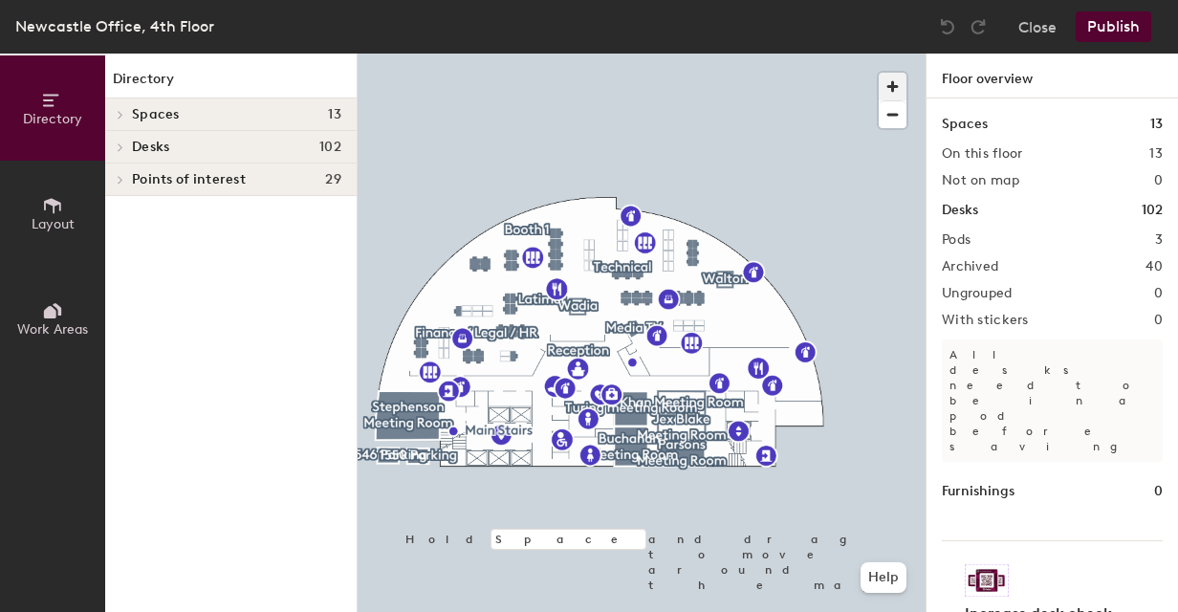
click at [901, 78] on span "button" at bounding box center [893, 87] width 28 height 28
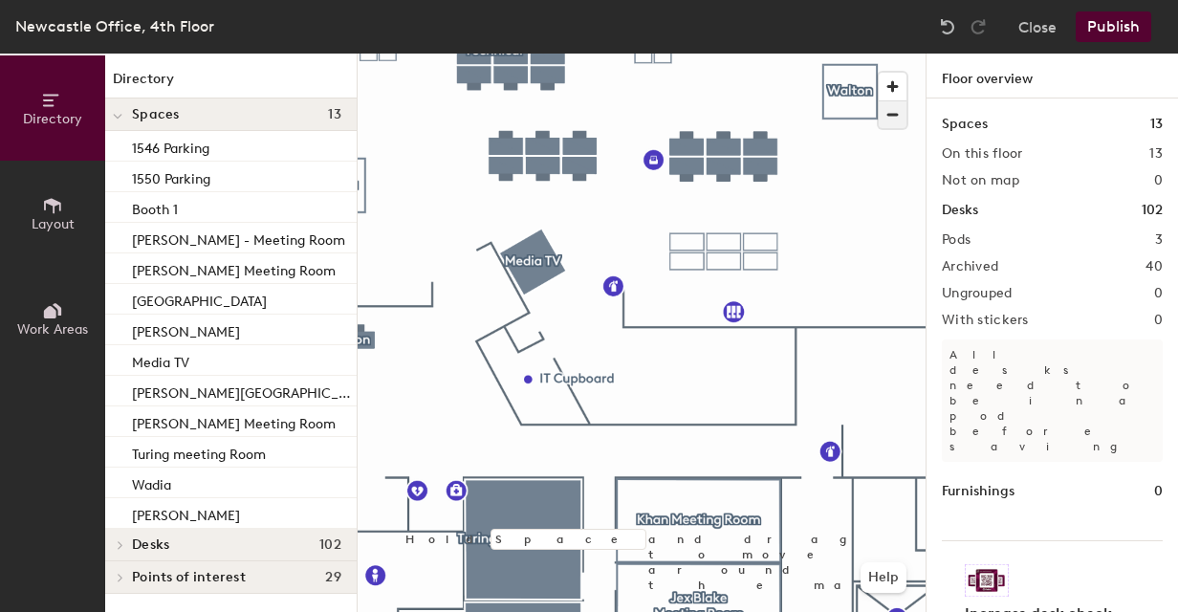
click at [893, 111] on span "button" at bounding box center [893, 114] width 28 height 27
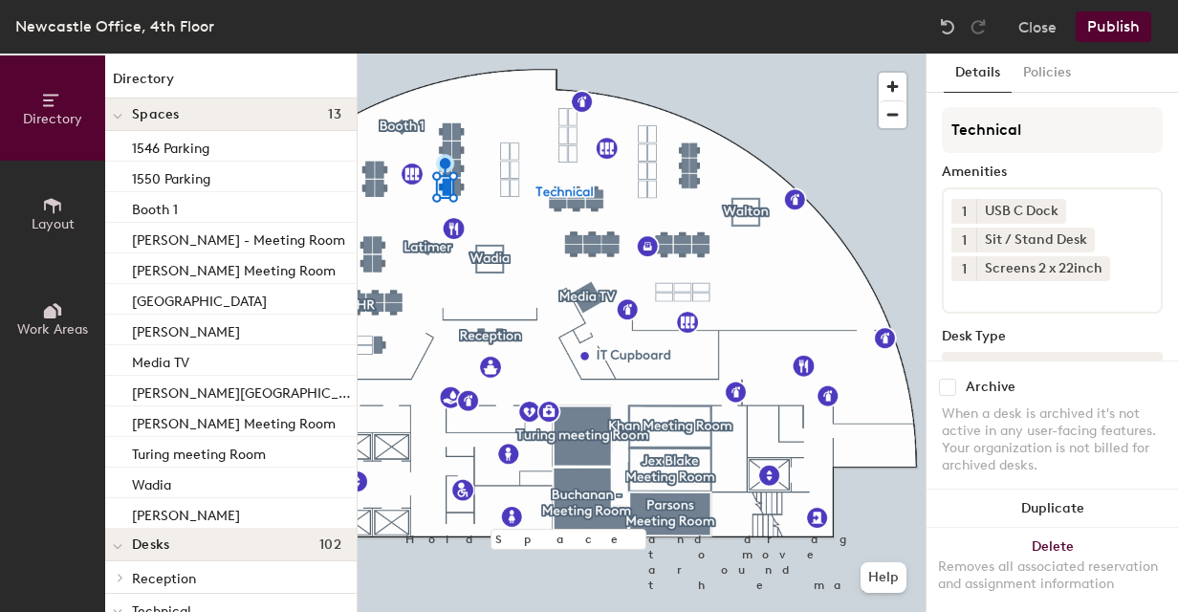
scroll to position [200, 0]
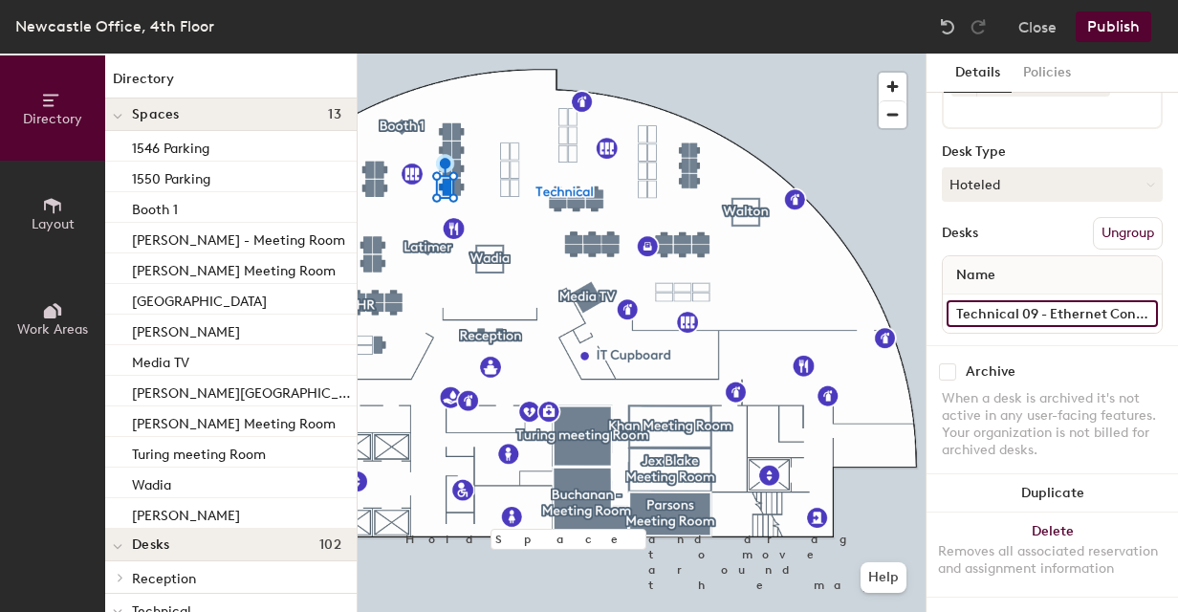
click at [1051, 300] on input "Technical 09 - Ethernet Connection Not Working" at bounding box center [1052, 313] width 211 height 27
click at [1065, 300] on input "Technical 09 - Ethernet Connection Not Working" at bounding box center [1052, 313] width 211 height 27
click at [1036, 300] on input "Technical 09 - Ethernet Connection Not Working" at bounding box center [1052, 313] width 211 height 27
click at [1125, 306] on input "Technical 09 - Ethernet Connection Not Working" at bounding box center [1052, 313] width 211 height 27
click at [1110, 300] on input "Technical 09 - Ethernet Connection Not Working" at bounding box center [1052, 313] width 211 height 27
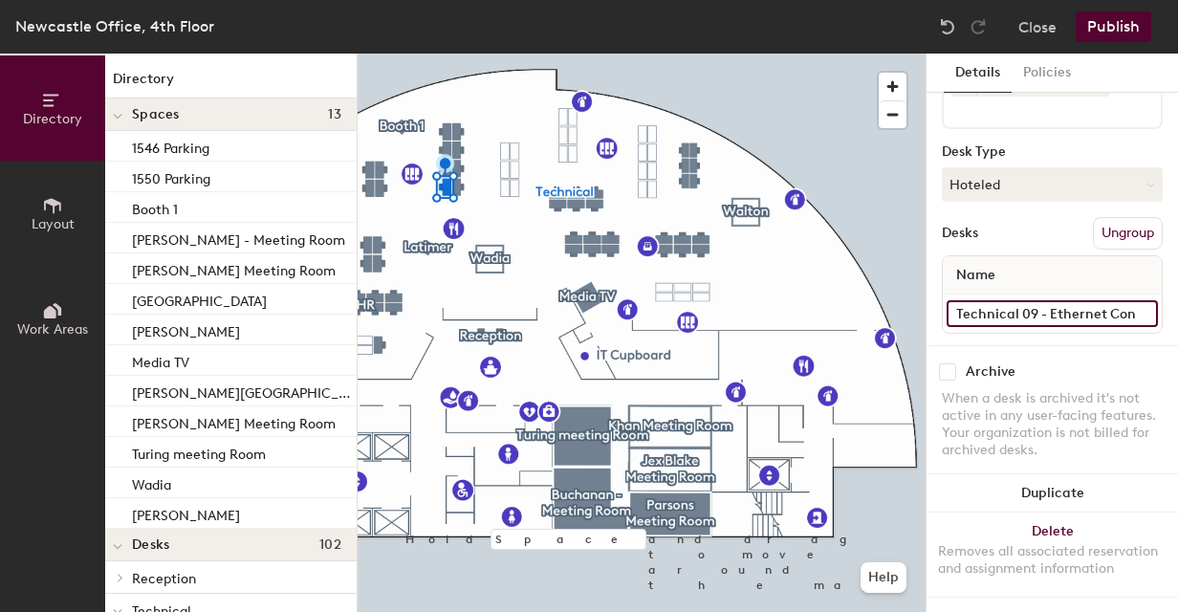
scroll to position [0, 0]
type input "Technical 09"
click at [1126, 29] on button "Publish" at bounding box center [1114, 26] width 76 height 31
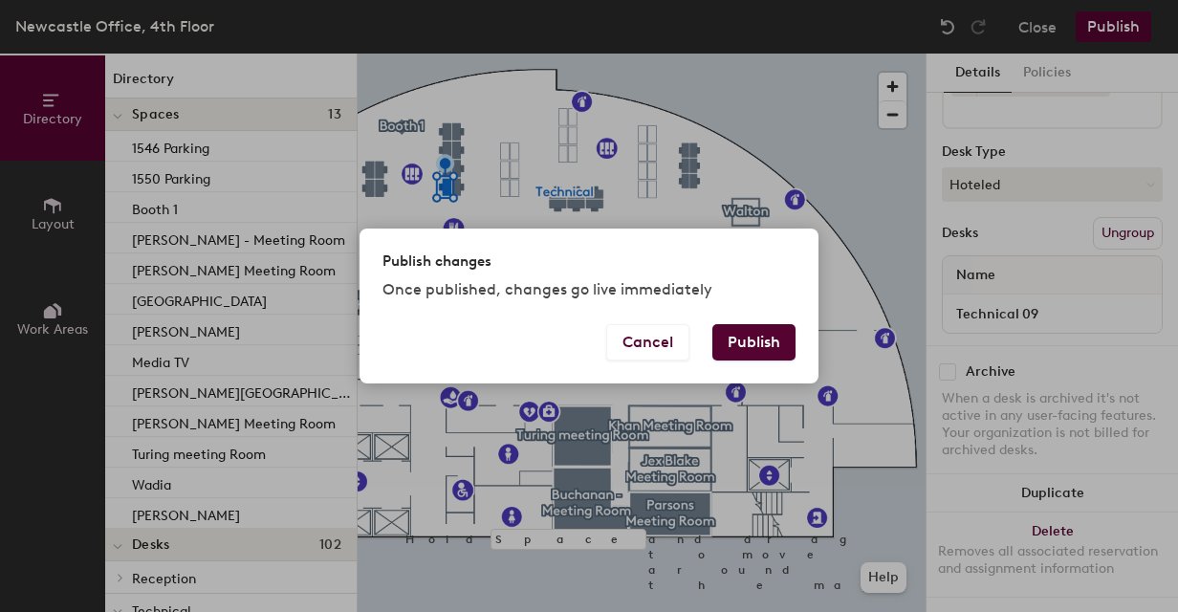
click at [723, 360] on button "Publish" at bounding box center [753, 342] width 83 height 36
